Goal: Ask a question

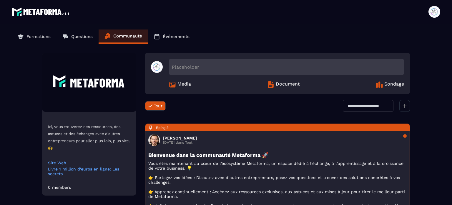
click at [202, 63] on div "Placeholder" at bounding box center [286, 67] width 235 height 16
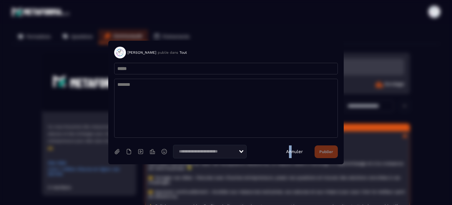
drag, startPoint x: 292, startPoint y: 144, endPoint x: 295, endPoint y: 151, distance: 7.6
click at [295, 148] on section "[PERSON_NAME] publie dans Tout Loading... Annuler Publier" at bounding box center [226, 102] width 236 height 123
click at [295, 151] on link "Annuler" at bounding box center [294, 151] width 17 height 5
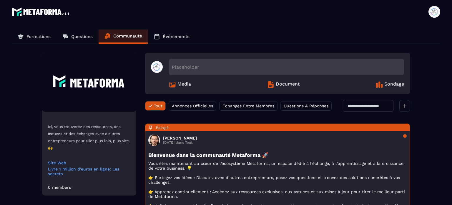
click at [71, 38] on link "Questions" at bounding box center [78, 36] width 42 height 14
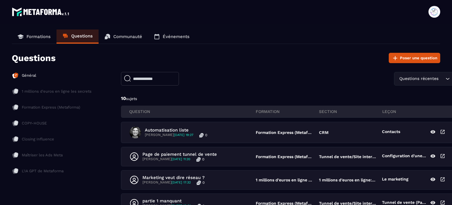
click at [153, 82] on input "text" at bounding box center [150, 79] width 58 height 14
paste input "*"
type input "*********"
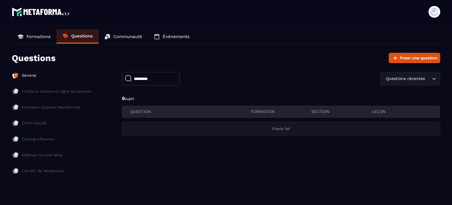
click at [39, 39] on link "Formations" at bounding box center [34, 36] width 45 height 14
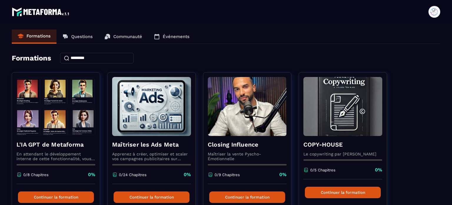
click at [139, 34] on p "Communauté" at bounding box center [127, 36] width 29 height 5
